Goal: Learn about a topic

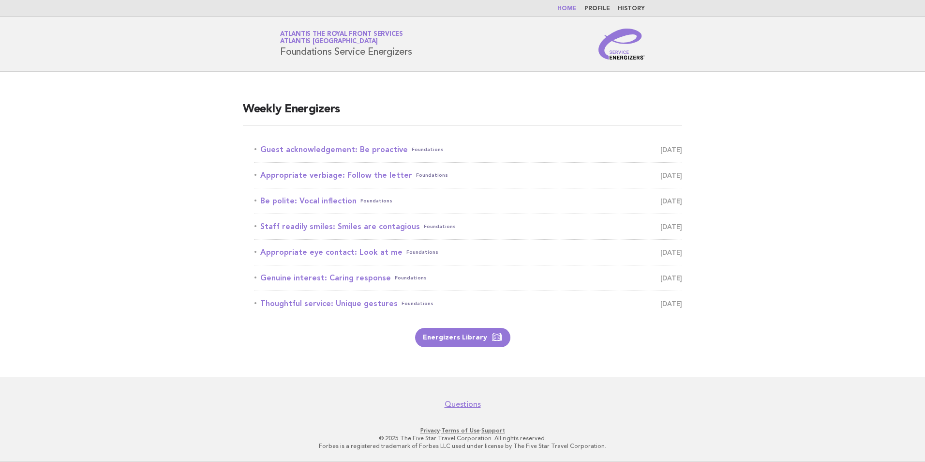
click at [571, 11] on link "Home" at bounding box center [567, 9] width 19 height 6
click at [390, 151] on link "Guest acknowledgement: Be proactive Foundations [DATE]" at bounding box center [469, 150] width 428 height 14
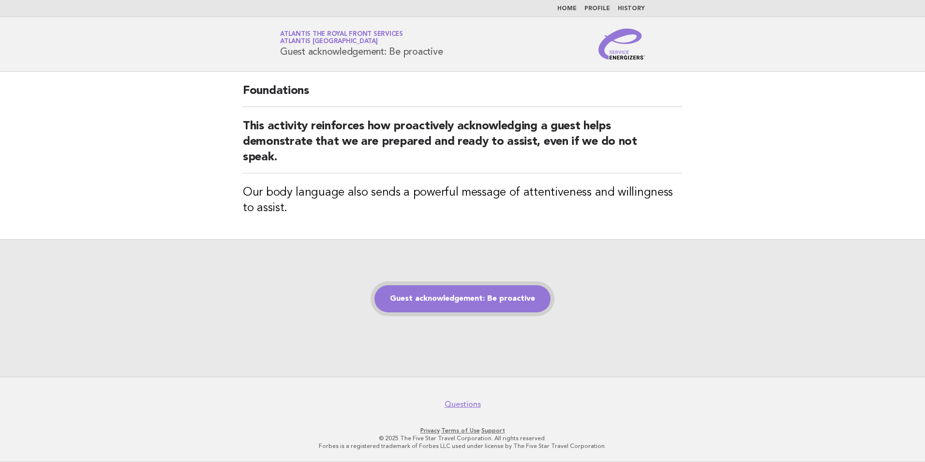
click at [477, 307] on link "Guest acknowledgement: Be proactive" at bounding box center [463, 298] width 176 height 27
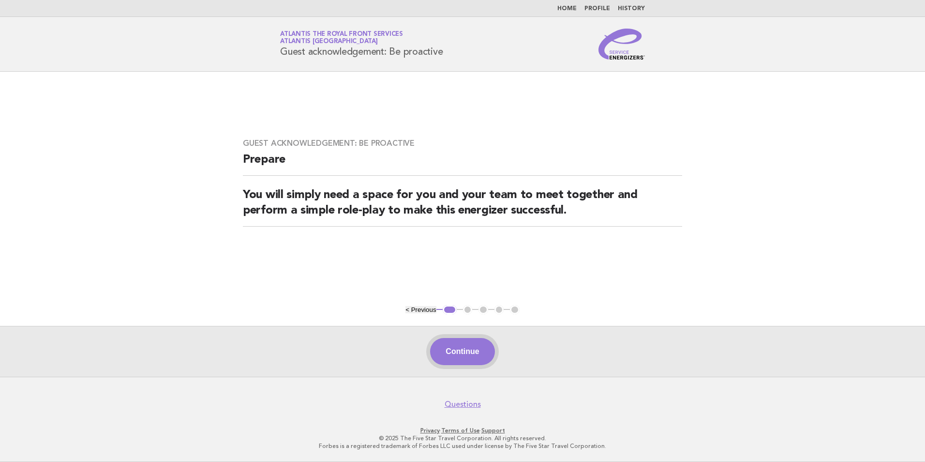
click at [467, 352] on button "Continue" at bounding box center [462, 351] width 64 height 27
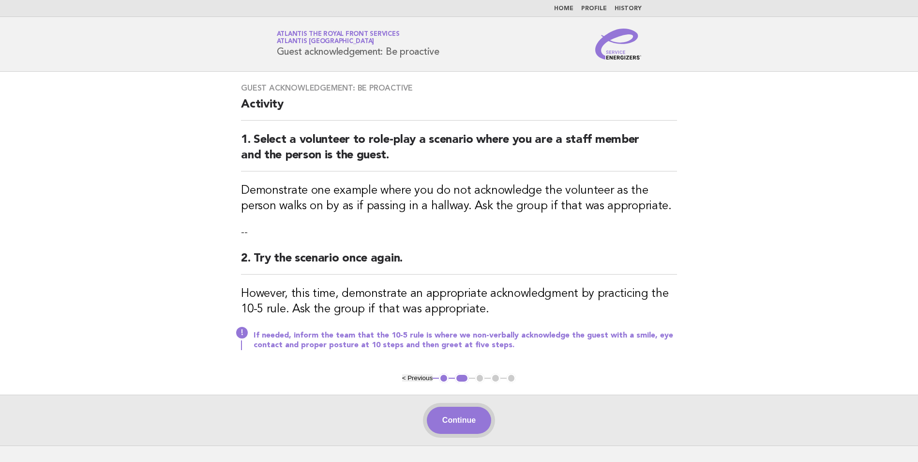
click at [459, 421] on button "Continue" at bounding box center [459, 420] width 64 height 27
